Goal: Task Accomplishment & Management: Manage account settings

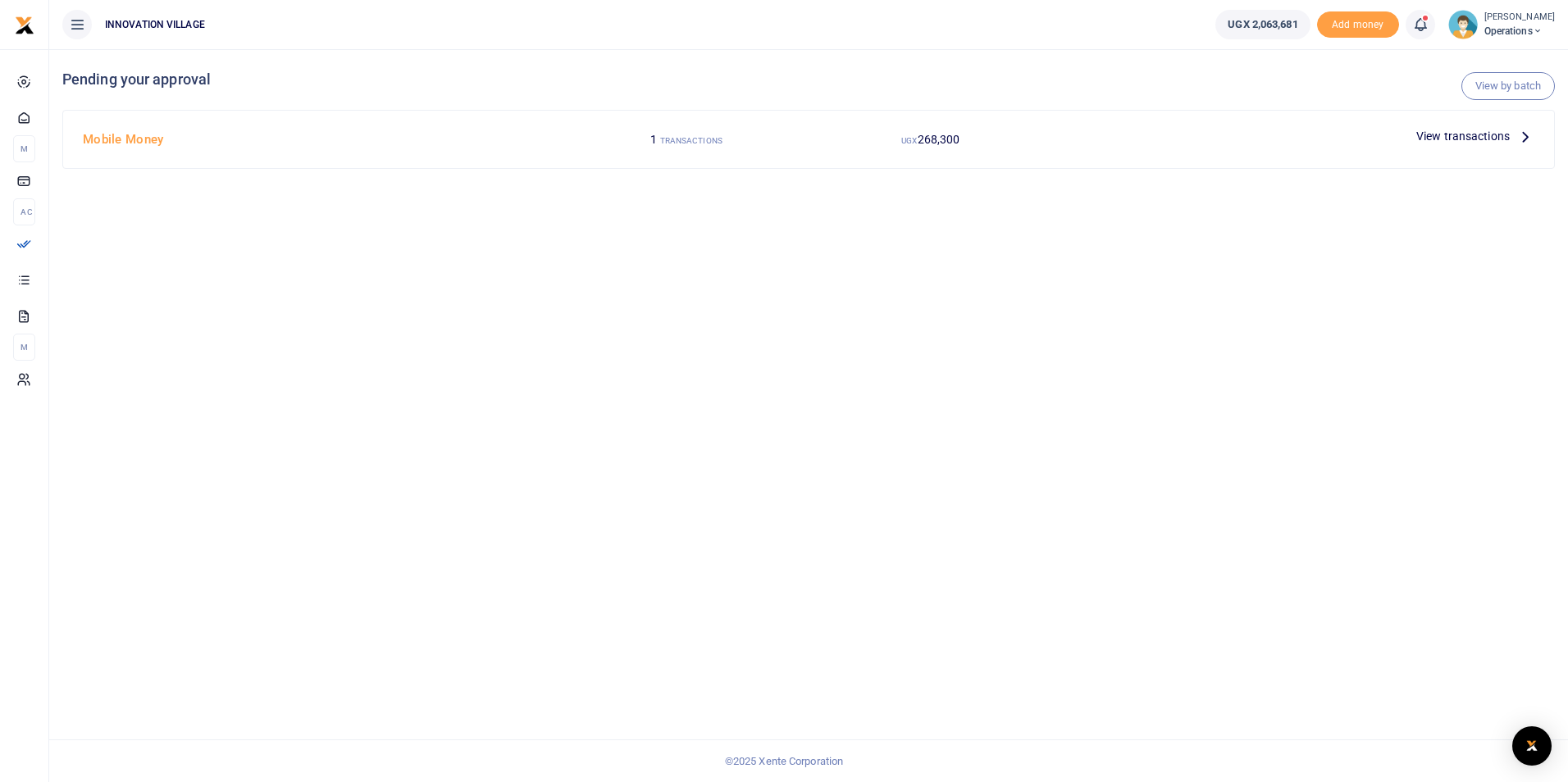
click at [1477, 135] on span "View transactions" at bounding box center [1463, 135] width 93 height 18
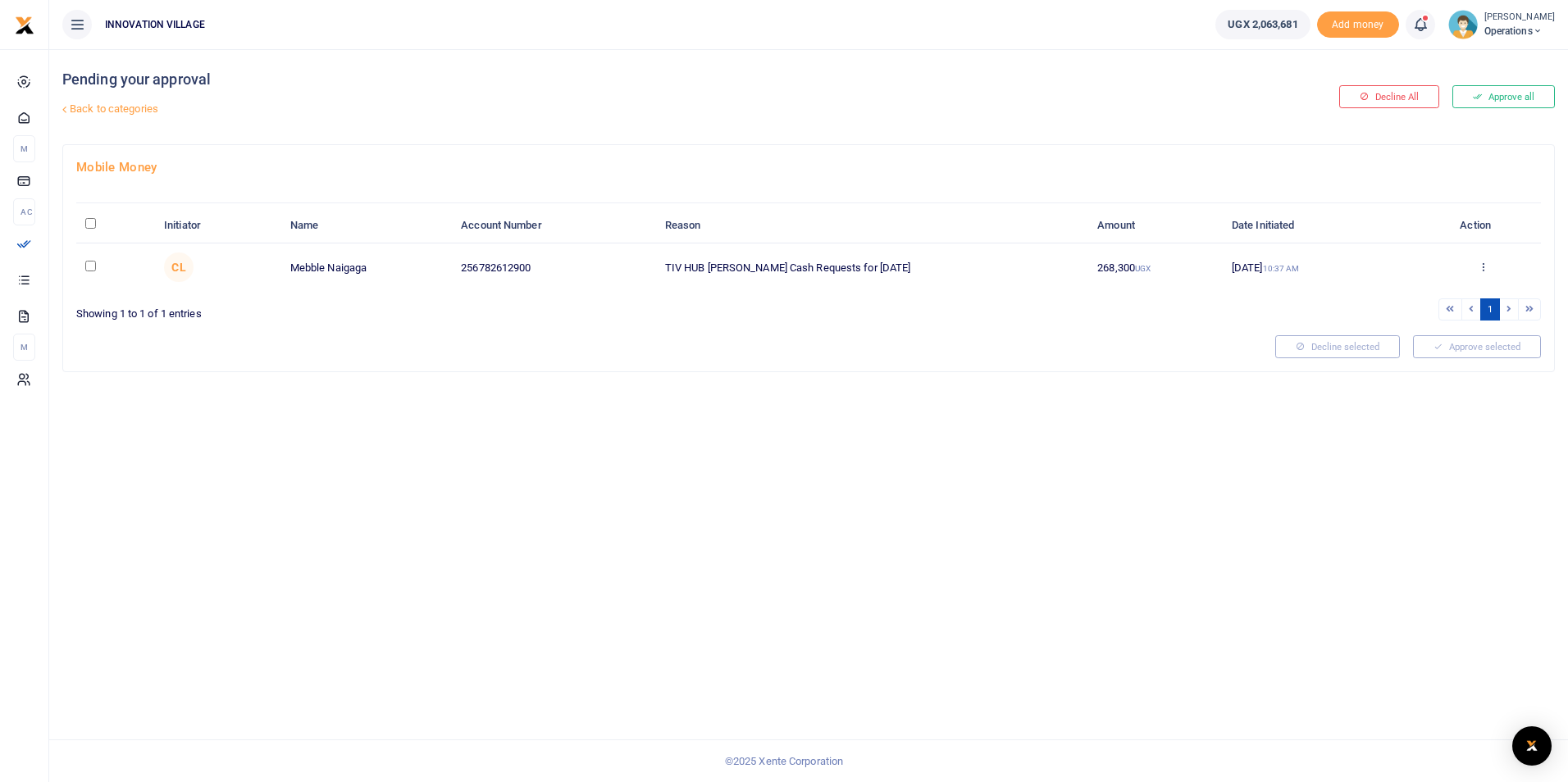
click at [92, 269] on input "checkbox" at bounding box center [91, 265] width 11 height 11
checkbox input "true"
click at [1450, 346] on button "Approve selected (1)" at bounding box center [1471, 346] width 139 height 23
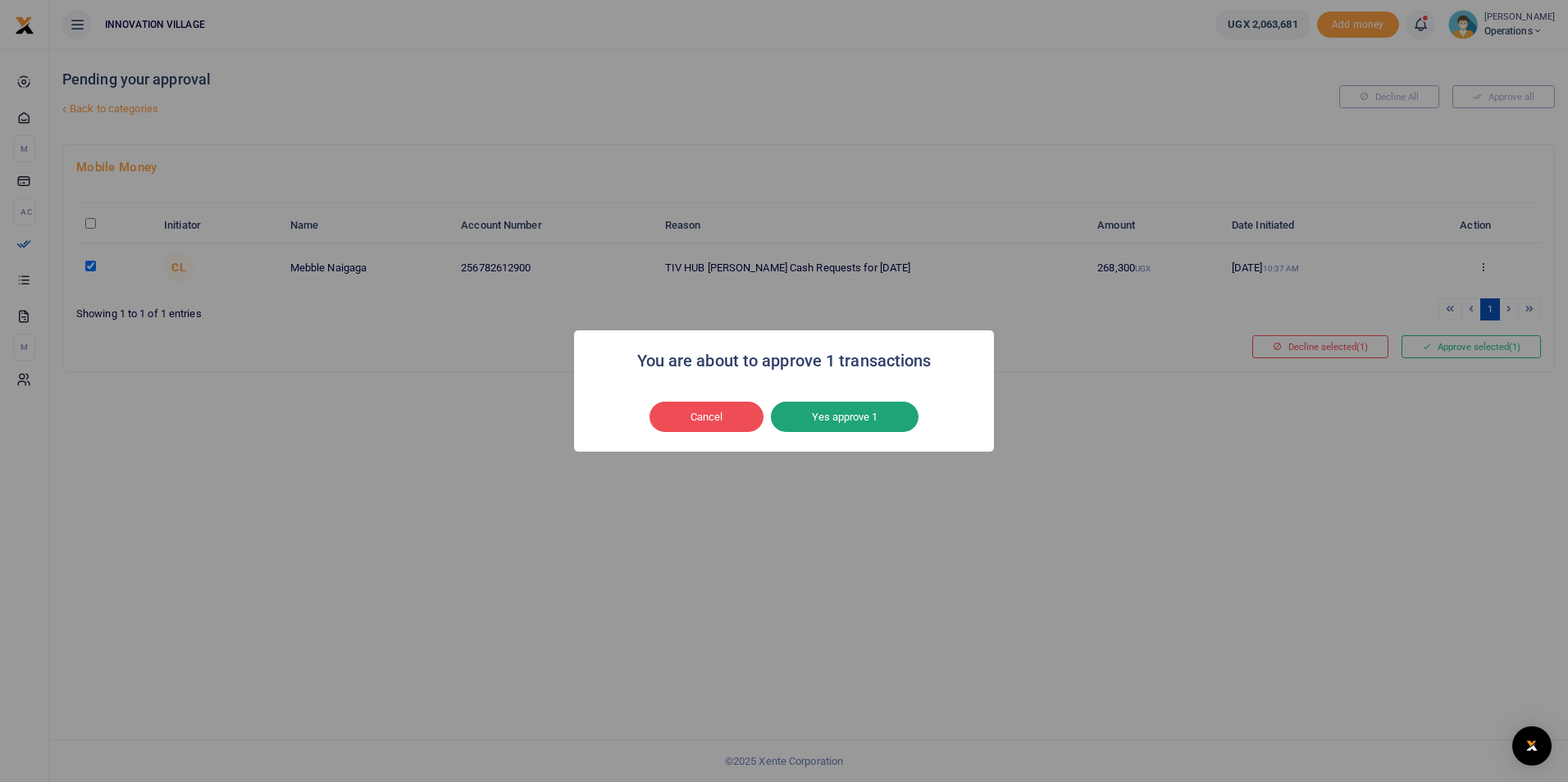
click at [857, 422] on button "Yes approve 1" at bounding box center [845, 417] width 148 height 31
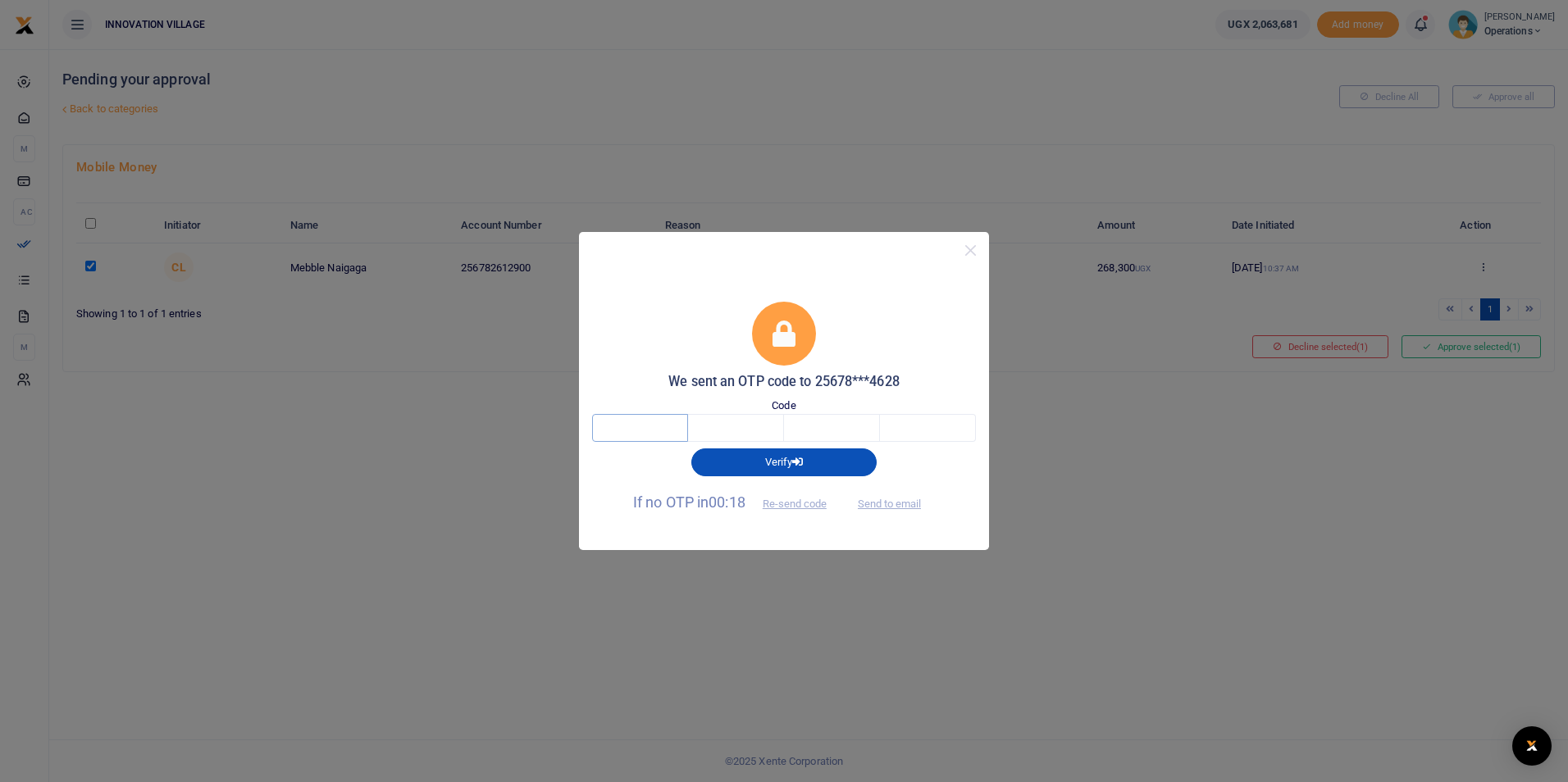
click at [657, 423] on input "text" at bounding box center [640, 428] width 96 height 28
type input "1"
type input "0"
type input "4"
type input "3"
